Goal: Transaction & Acquisition: Download file/media

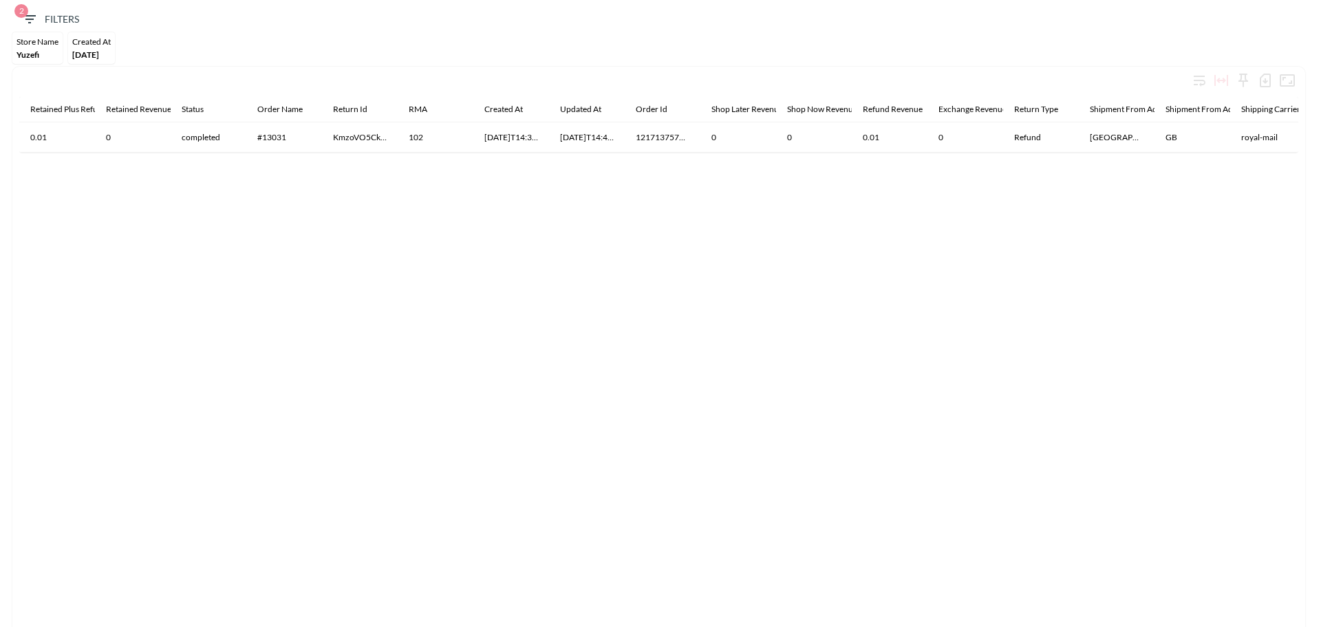
click at [41, 52] on div "Yuzefi" at bounding box center [38, 55] width 42 height 10
click at [32, 54] on span "Yuzefi" at bounding box center [28, 55] width 23 height 10
click at [94, 39] on div "Created At" at bounding box center [91, 41] width 39 height 10
click at [25, 17] on span "2" at bounding box center [29, 19] width 17 height 17
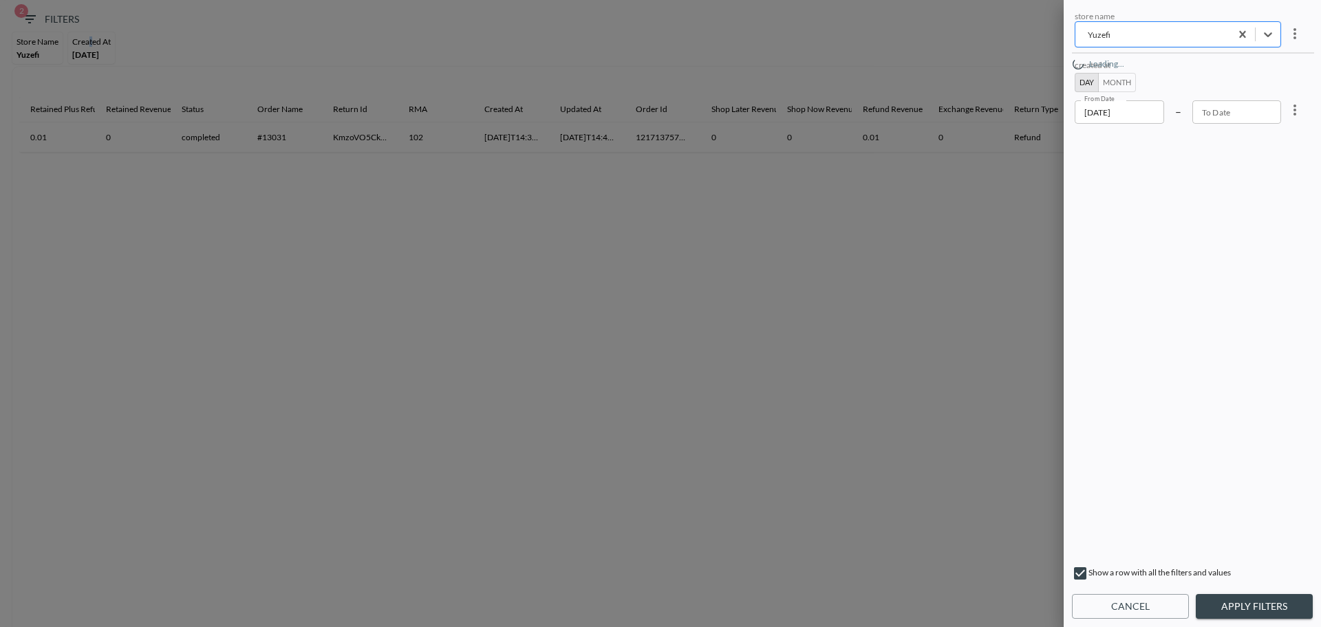
click at [1114, 28] on div "Yuzefi" at bounding box center [1152, 34] width 141 height 13
click at [1117, 35] on div "Yuzefi" at bounding box center [1152, 34] width 141 height 13
click at [1118, 36] on div "Yuzefi" at bounding box center [1152, 34] width 141 height 13
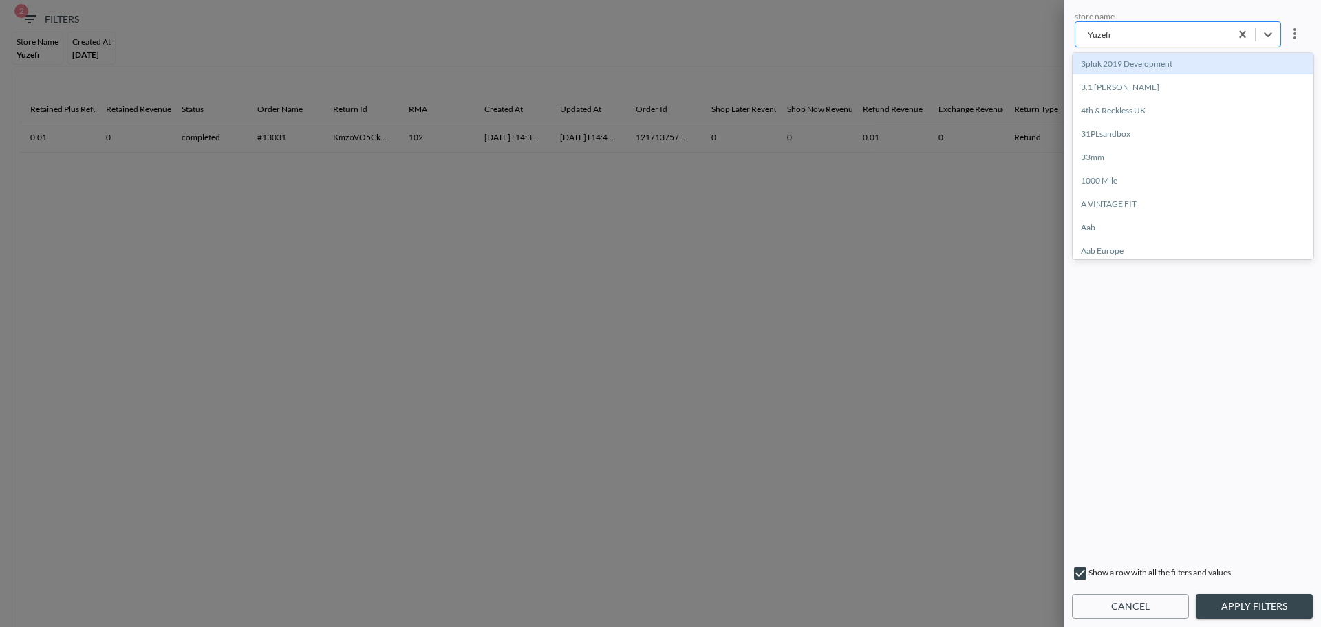
click at [1118, 36] on div "Yuzefi" at bounding box center [1152, 34] width 141 height 13
click at [1116, 34] on div "Yuzefi" at bounding box center [1152, 34] width 141 height 13
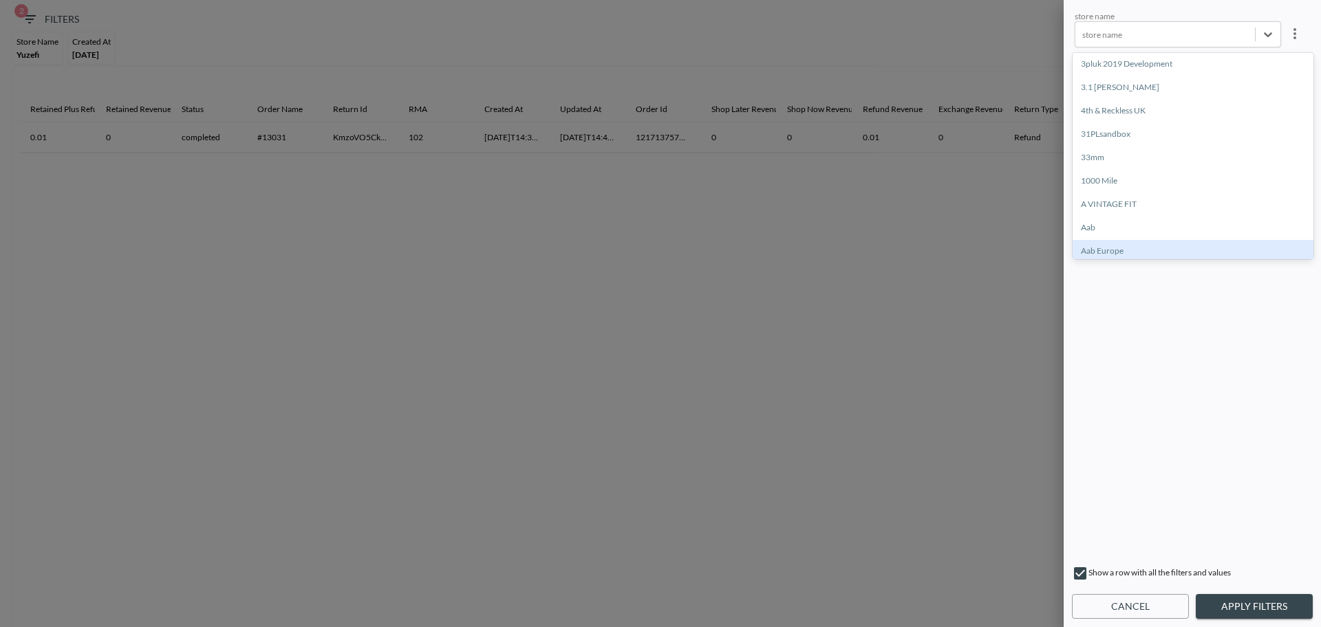
click at [1228, 404] on div "store name All selected options have been cleared. option Aab Europe focused, 9…" at bounding box center [1192, 283] width 241 height 550
click at [1130, 116] on input "[DATE]" at bounding box center [1118, 111] width 89 height 23
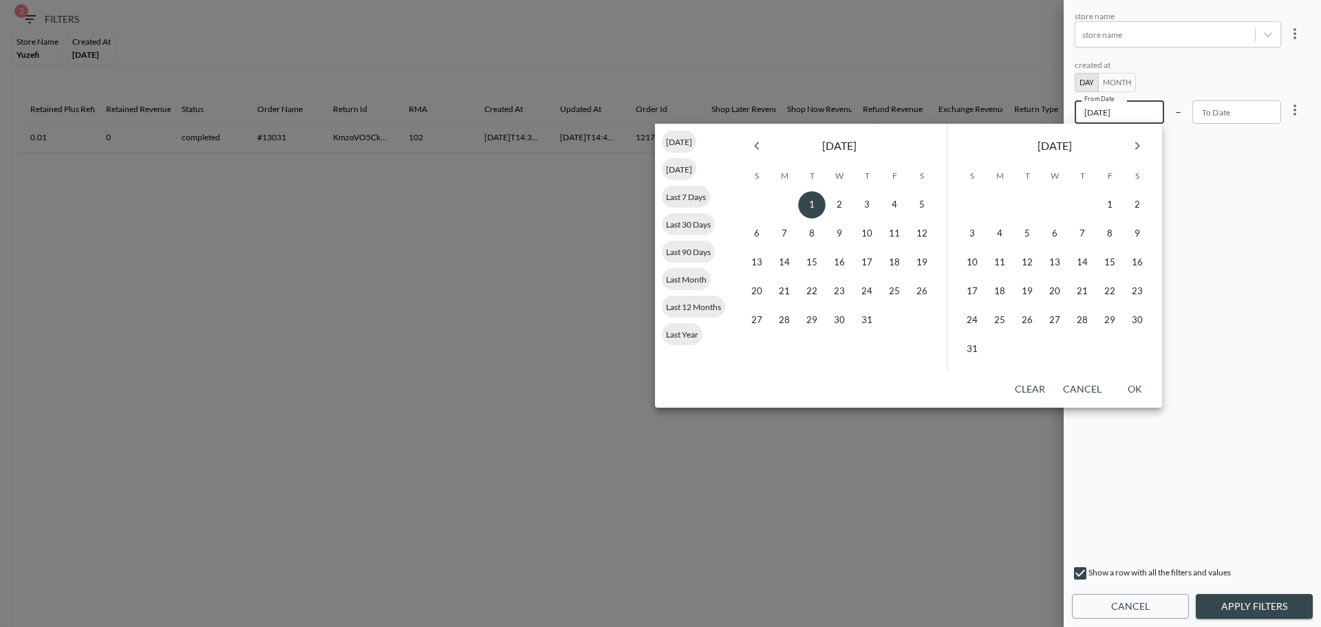
click at [1138, 149] on icon "Next month" at bounding box center [1137, 146] width 17 height 17
click at [898, 206] on button "1" at bounding box center [894, 205] width 28 height 28
type input "[DATE]"
type input "YYYY-MM-DD"
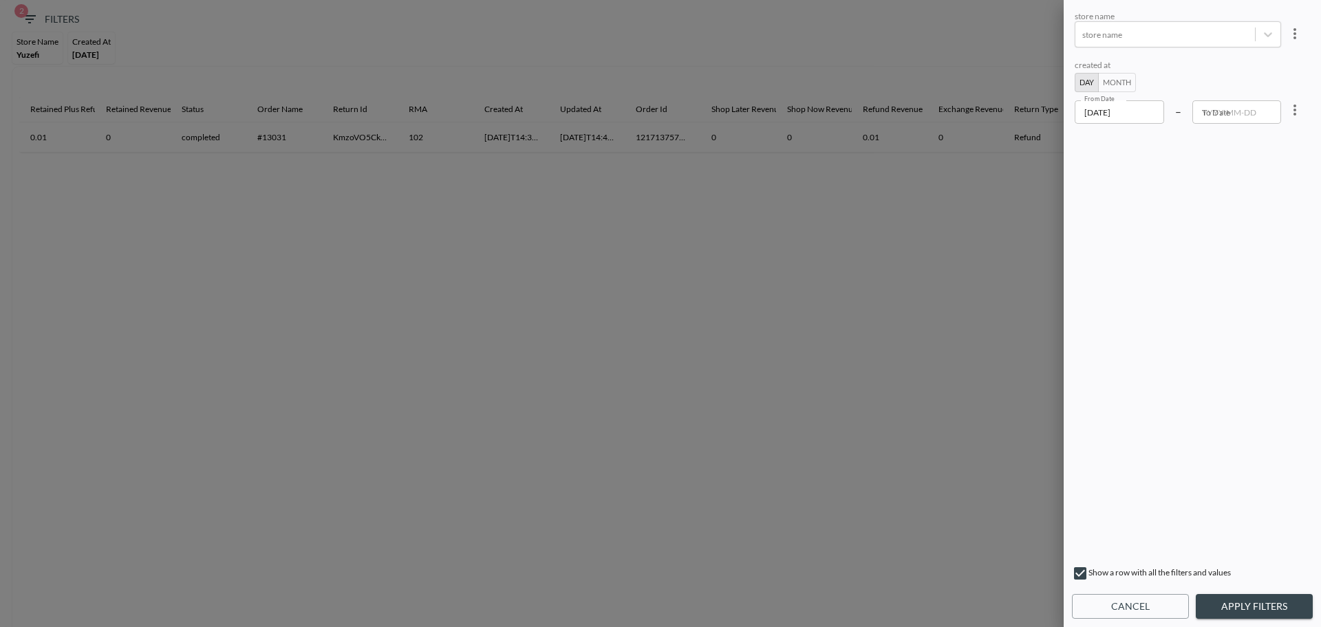
click at [734, 54] on div at bounding box center [660, 313] width 1321 height 627
click at [472, 380] on div at bounding box center [660, 313] width 1321 height 627
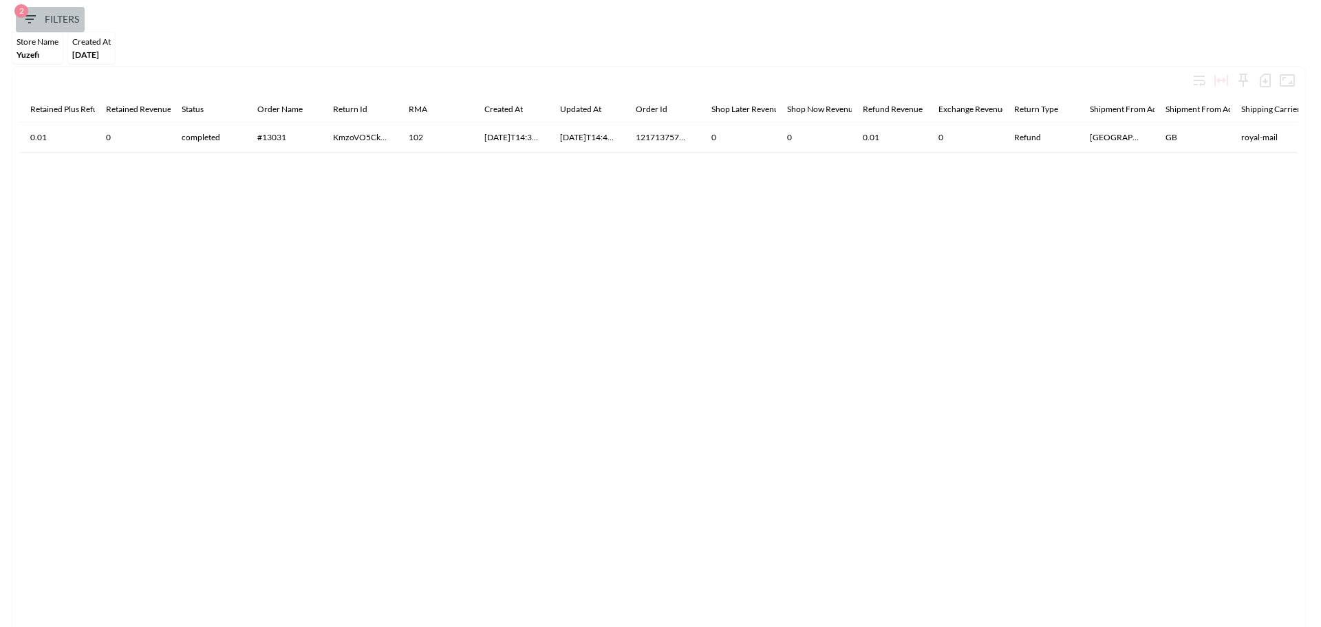
click at [34, 21] on icon "button" at bounding box center [29, 19] width 17 height 17
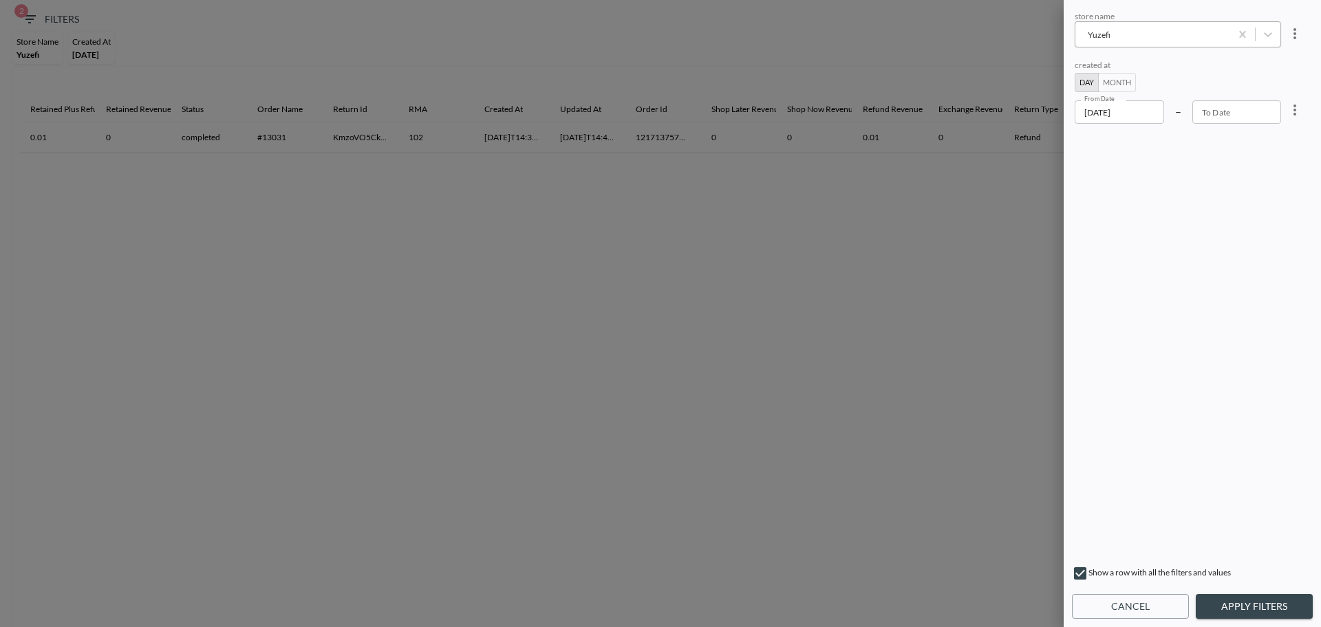
click at [1138, 33] on div "Yuzefi" at bounding box center [1152, 34] width 141 height 13
click at [1127, 38] on div "Yuzefi" at bounding box center [1152, 34] width 141 height 13
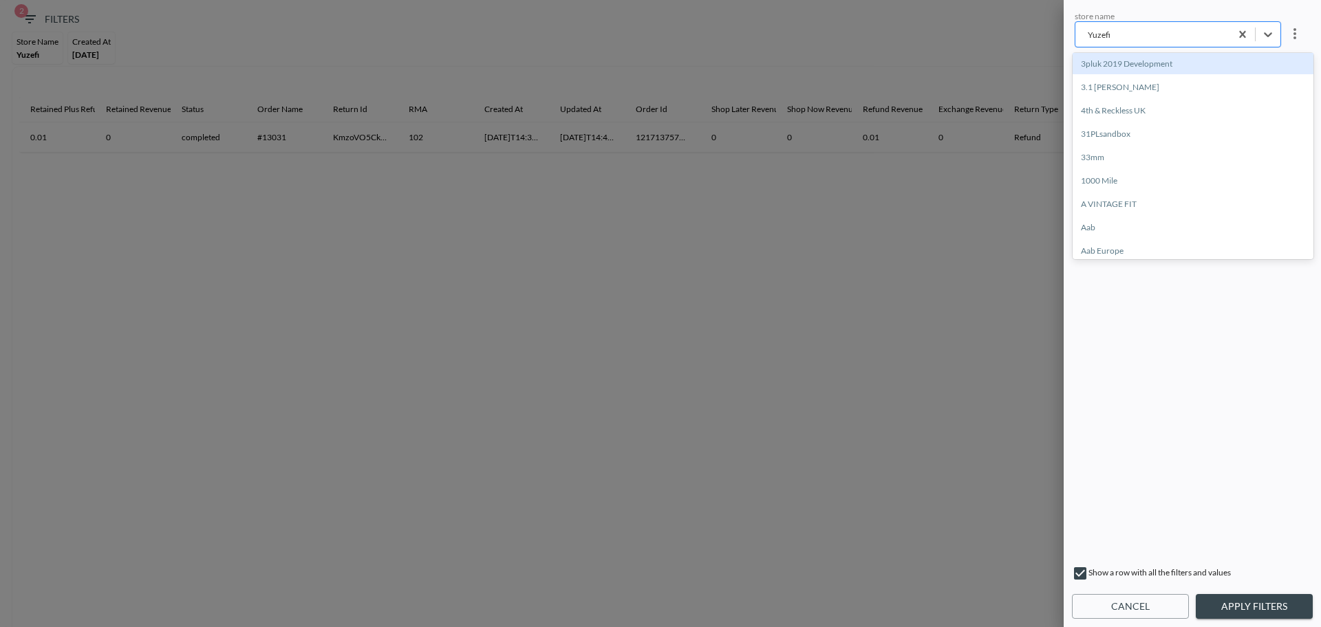
drag, startPoint x: 1119, startPoint y: 34, endPoint x: 1107, endPoint y: 28, distance: 13.2
click at [1101, 33] on div "Yuzefi" at bounding box center [1152, 34] width 141 height 13
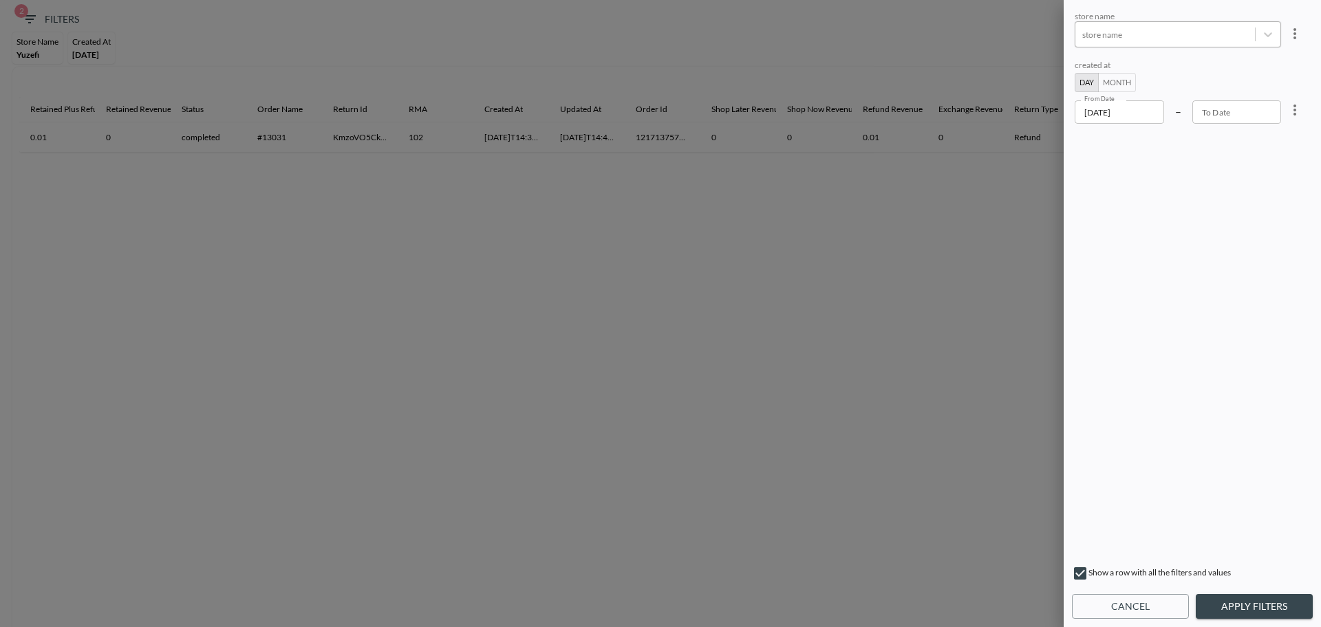
click at [1120, 357] on div "store name store name created at Day Month From Date [DATE] From Date – To Date…" at bounding box center [1192, 283] width 241 height 550
click at [1141, 110] on input "[DATE]" at bounding box center [1118, 111] width 89 height 23
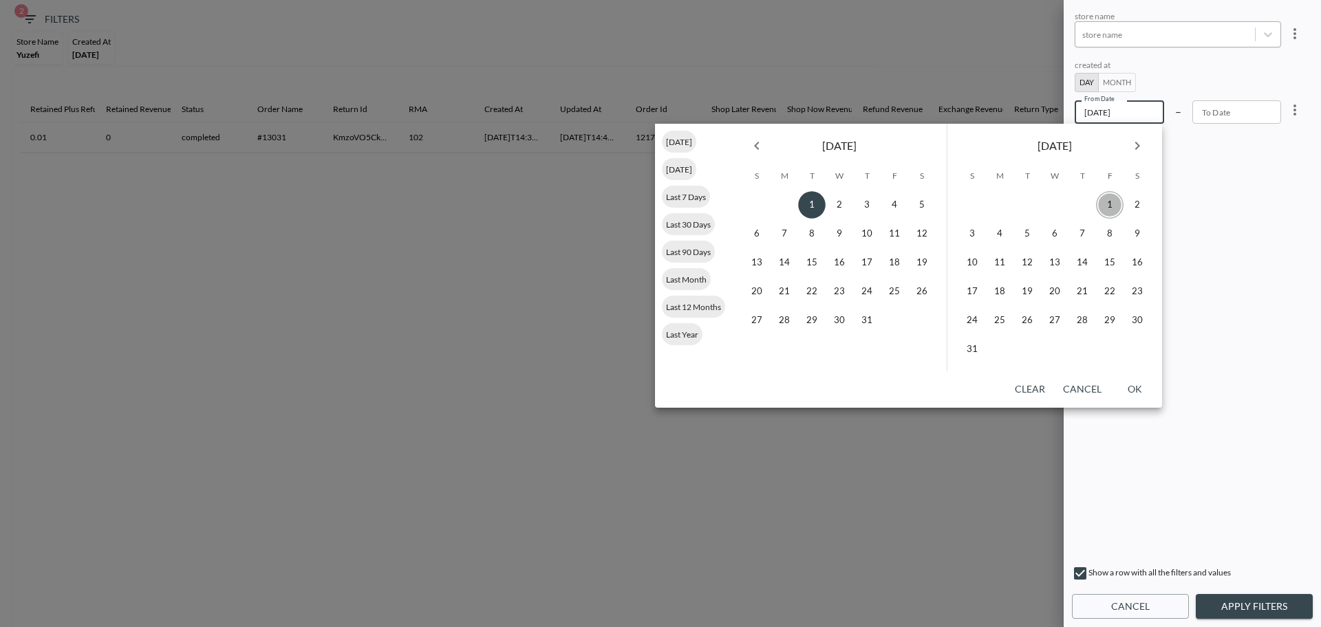
click at [1112, 202] on button "1" at bounding box center [1110, 205] width 28 height 28
type input "[DATE]"
click at [967, 347] on button "31" at bounding box center [972, 350] width 28 height 28
type input "[DATE]"
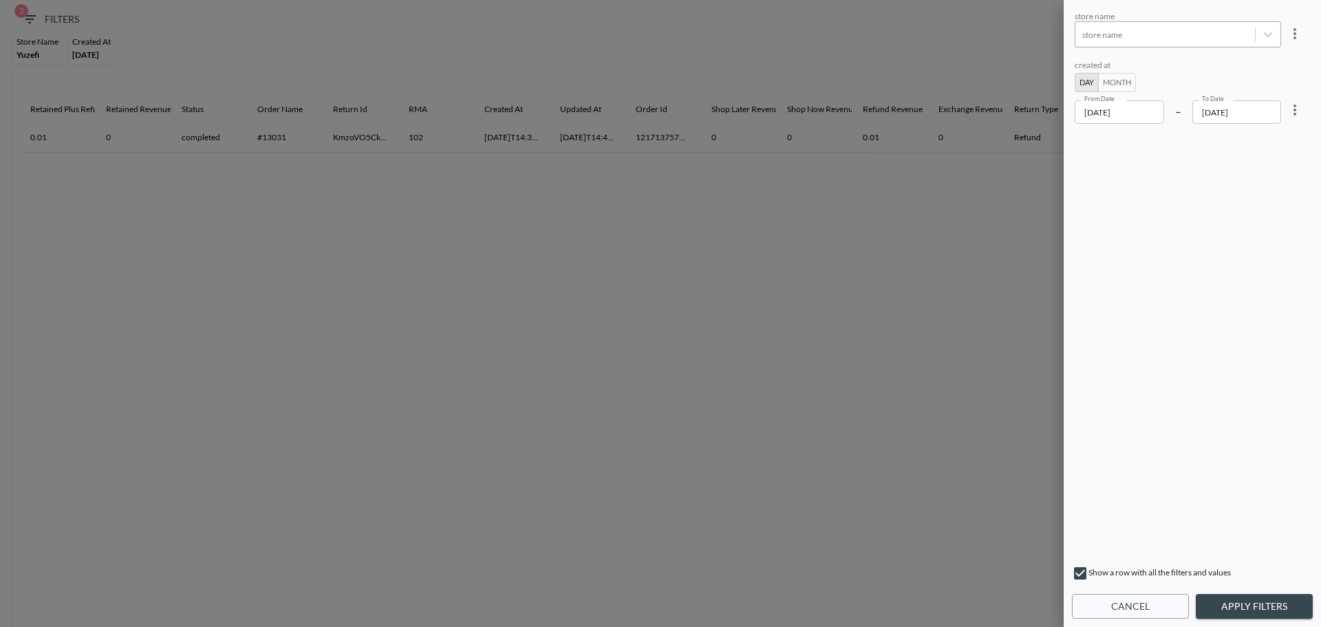
click at [1246, 609] on button "Apply Filters" at bounding box center [1253, 606] width 117 height 25
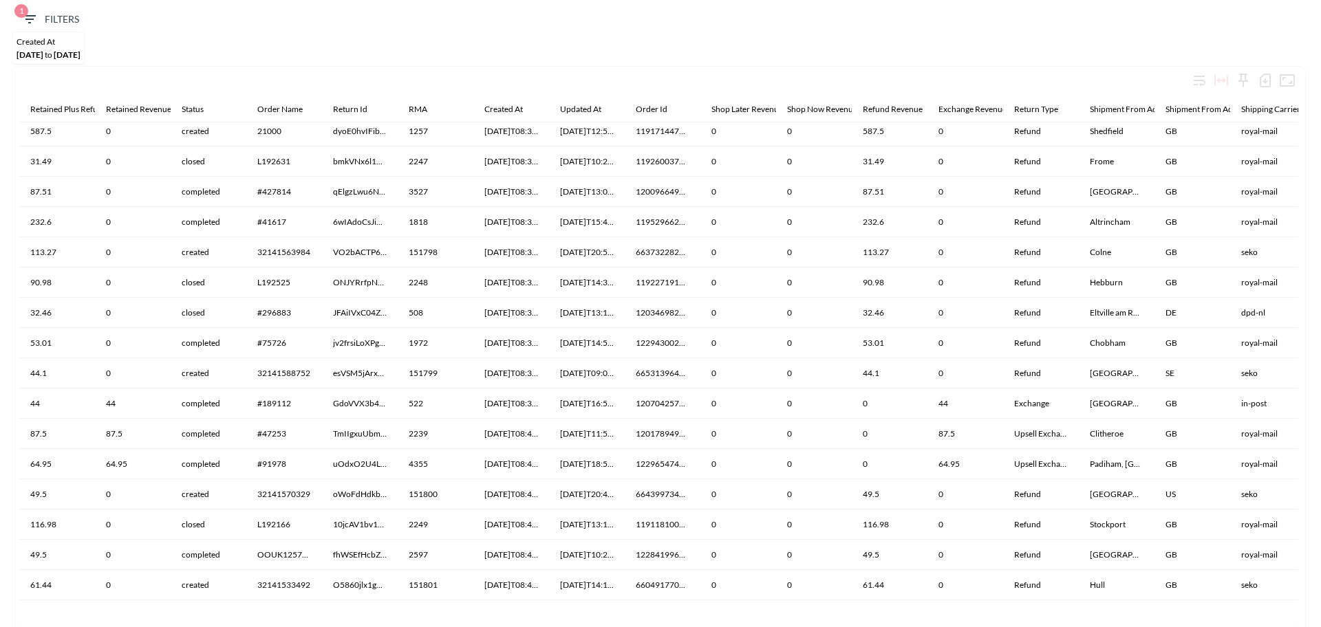
scroll to position [6964, 0]
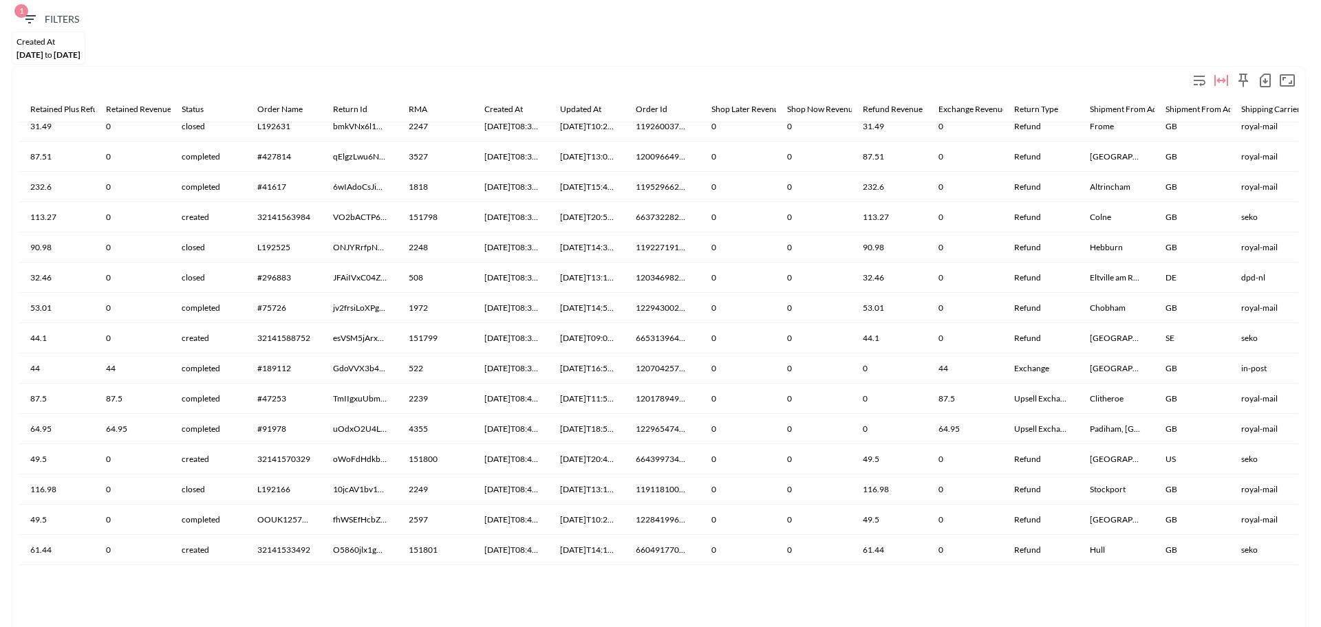
click at [1266, 85] on icon "button" at bounding box center [1265, 80] width 17 height 17
click at [1162, 113] on li "Download CSV ( 50,000 Rows )" at bounding box center [1183, 109] width 182 height 25
